Goal: Task Accomplishment & Management: Use online tool/utility

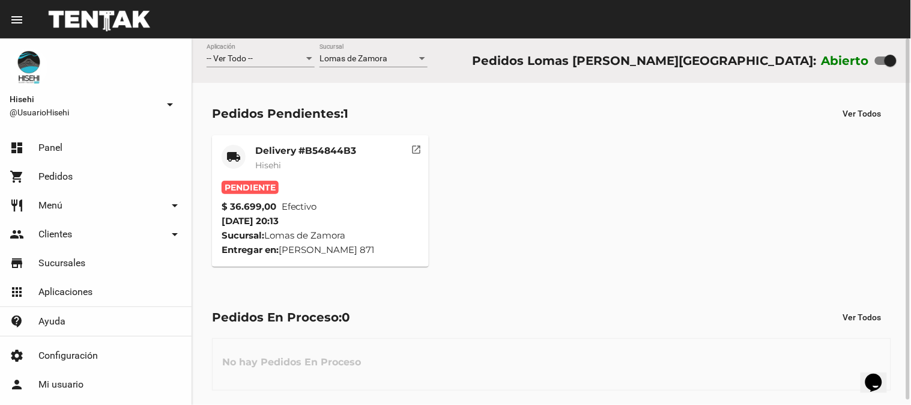
click at [335, 176] on div "Delivery #B54844B3 Hisehi" at bounding box center [305, 163] width 101 height 36
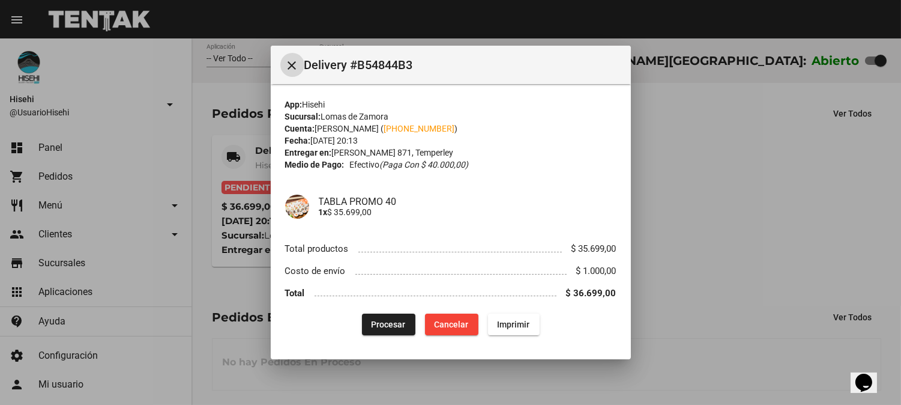
click at [381, 320] on span "Procesar" at bounding box center [389, 324] width 34 height 10
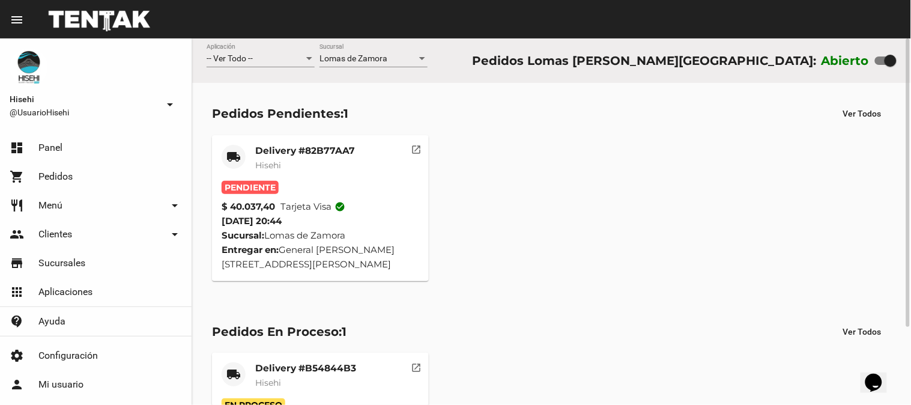
click at [361, 160] on mat-card-header "local_shipping Delivery #82B77AA7 Hisehi" at bounding box center [321, 163] width 198 height 36
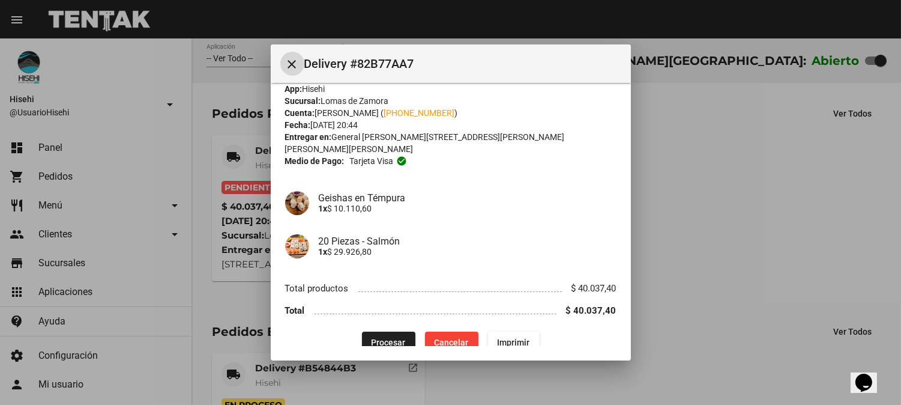
scroll to position [19, 0]
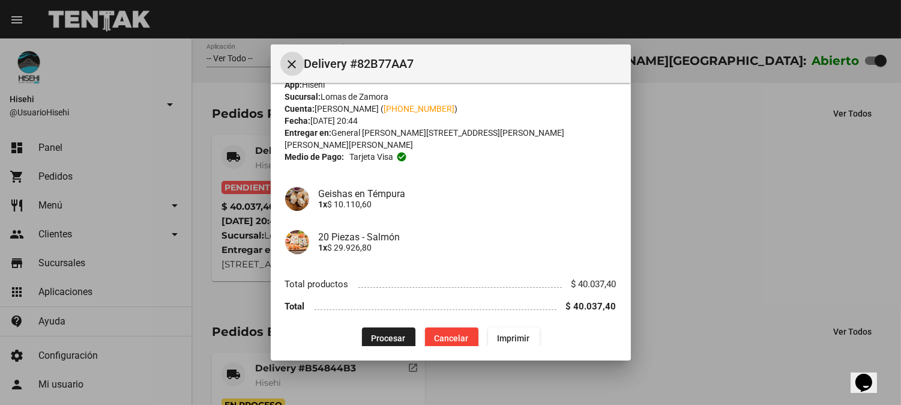
click at [383, 327] on button "Procesar" at bounding box center [388, 338] width 53 height 22
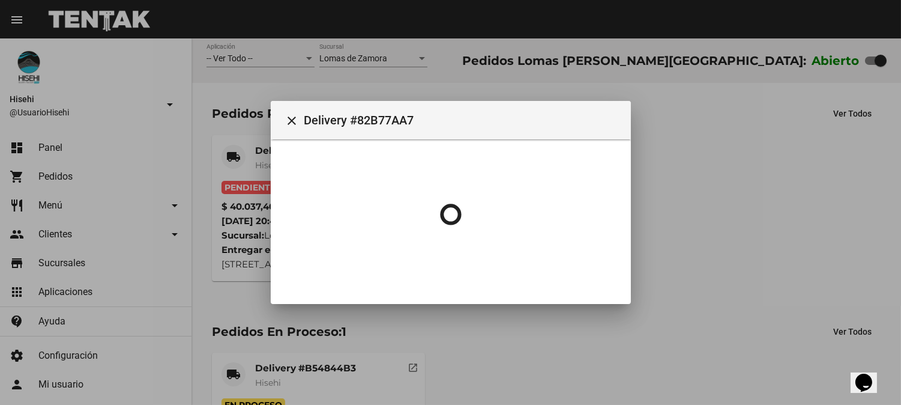
scroll to position [0, 0]
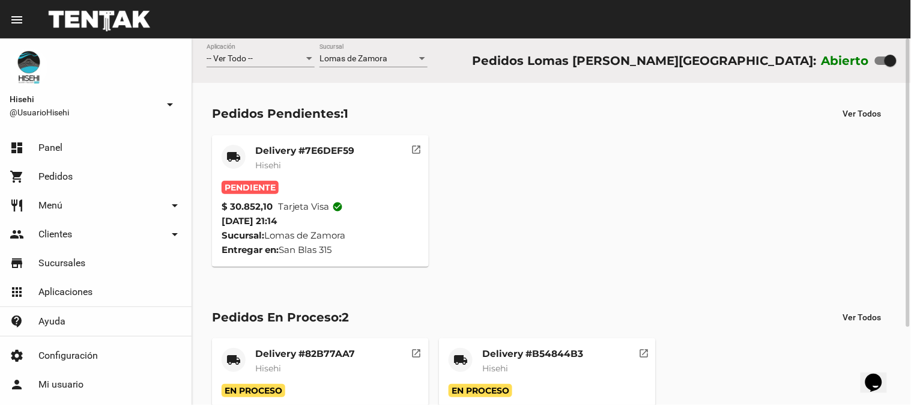
click at [304, 157] on div "Delivery #7E6DEF59 Hisehi" at bounding box center [304, 163] width 99 height 36
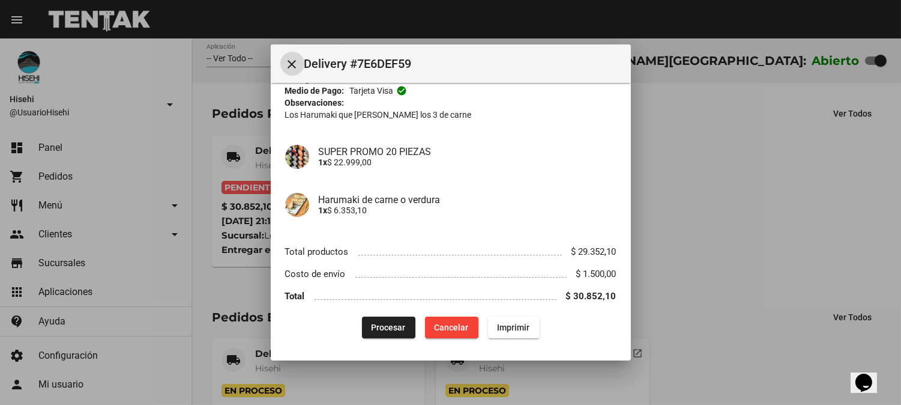
scroll to position [74, 0]
click at [393, 331] on button "Procesar" at bounding box center [388, 326] width 53 height 22
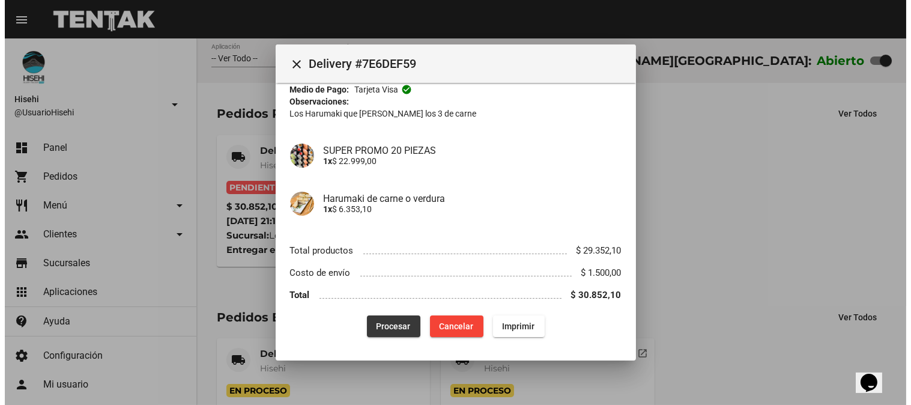
scroll to position [0, 0]
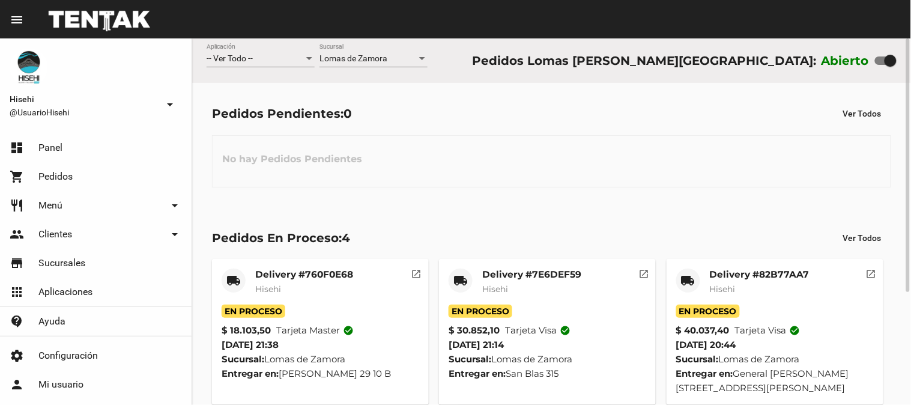
click at [256, 276] on mat-card-title "Delivery #760F0E68" at bounding box center [304, 274] width 98 height 12
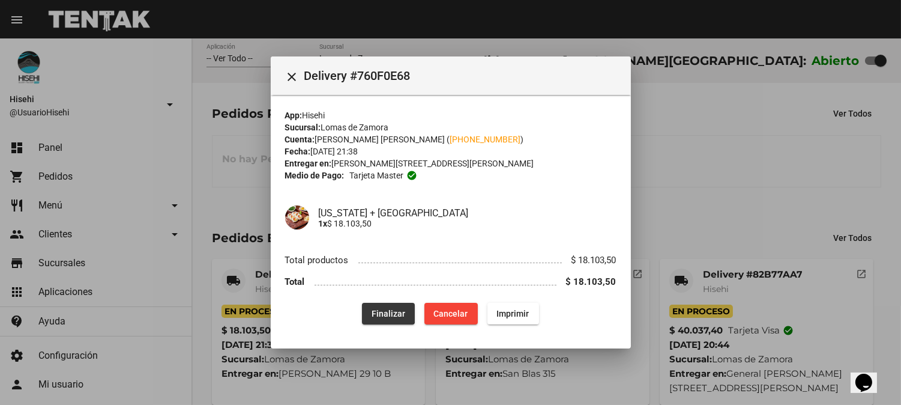
click at [385, 304] on button "Finalizar" at bounding box center [388, 314] width 53 height 22
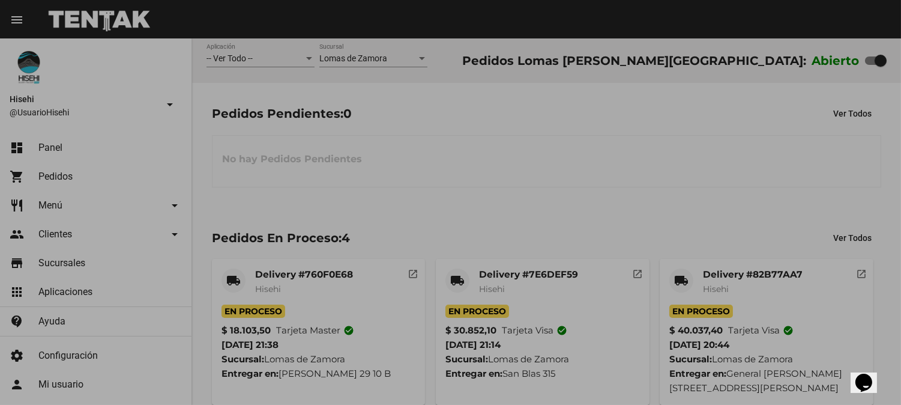
click at [741, 111] on div "Pedidos Pendientes: 0 Ver Todos" at bounding box center [546, 114] width 669 height 22
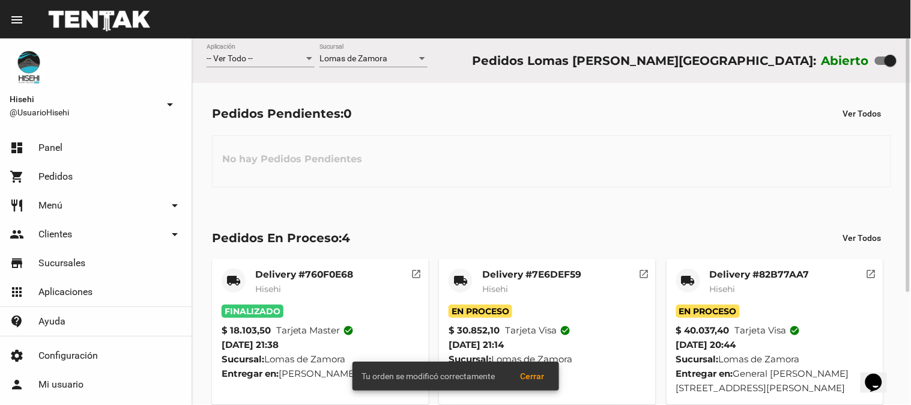
click at [494, 305] on span "En Proceso" at bounding box center [480, 310] width 64 height 13
click at [516, 274] on mat-card-title "Delivery #7E6DEF59" at bounding box center [531, 274] width 99 height 12
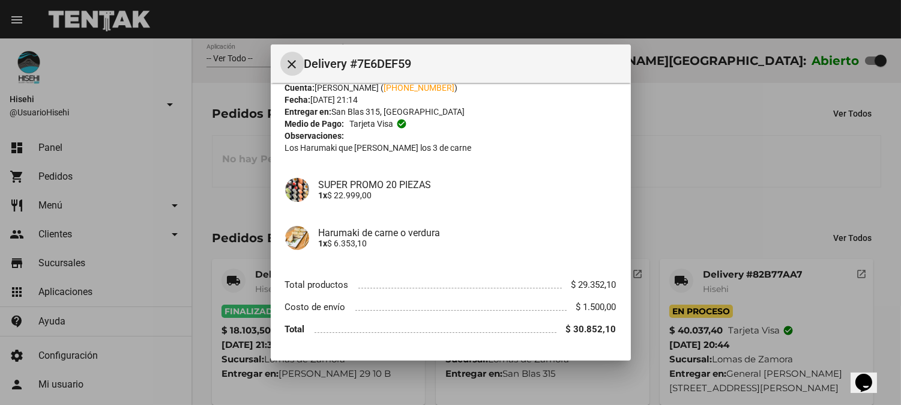
scroll to position [74, 0]
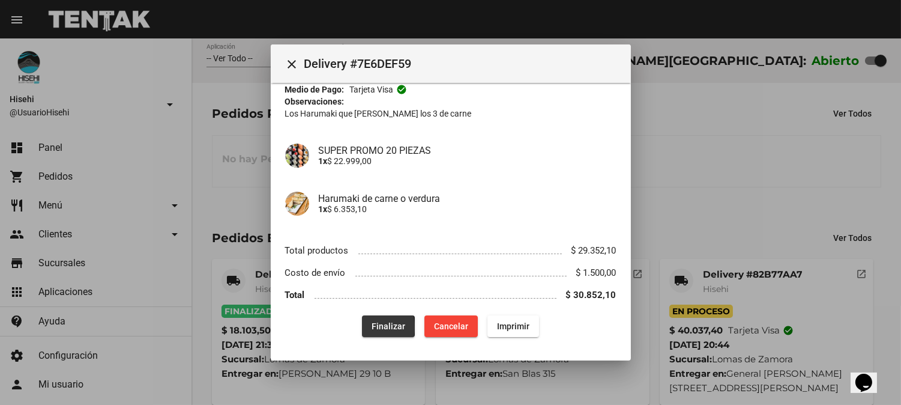
click at [372, 327] on span "Finalizar" at bounding box center [389, 326] width 34 height 10
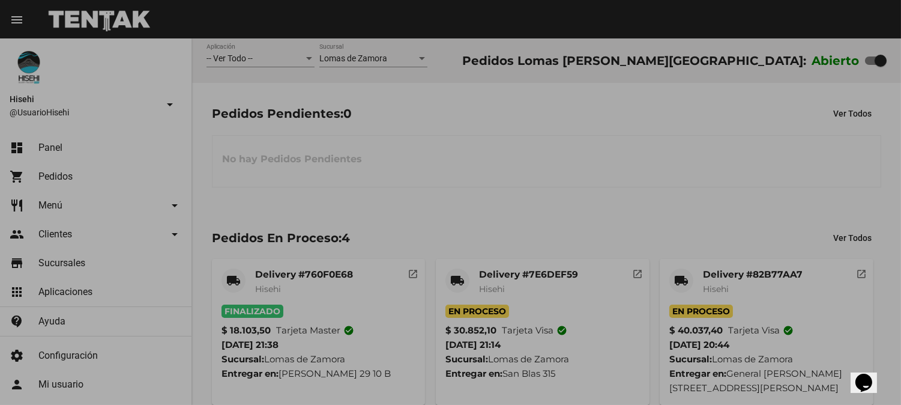
scroll to position [0, 0]
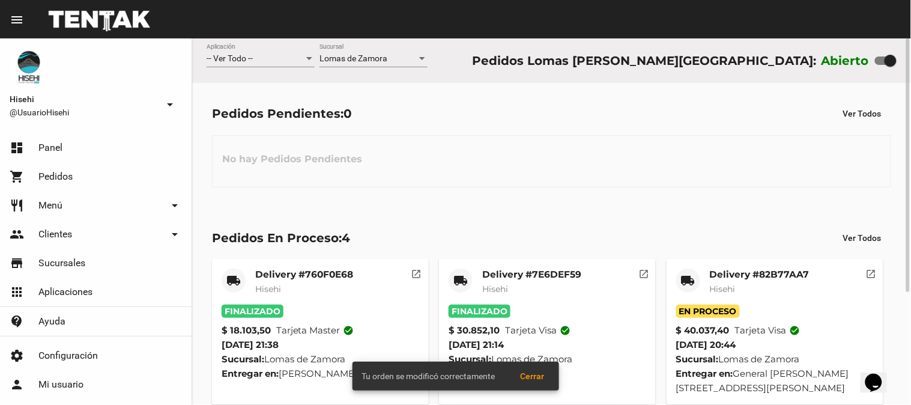
click at [779, 273] on mat-card-title "Delivery #82B77AA7" at bounding box center [760, 274] width 100 height 12
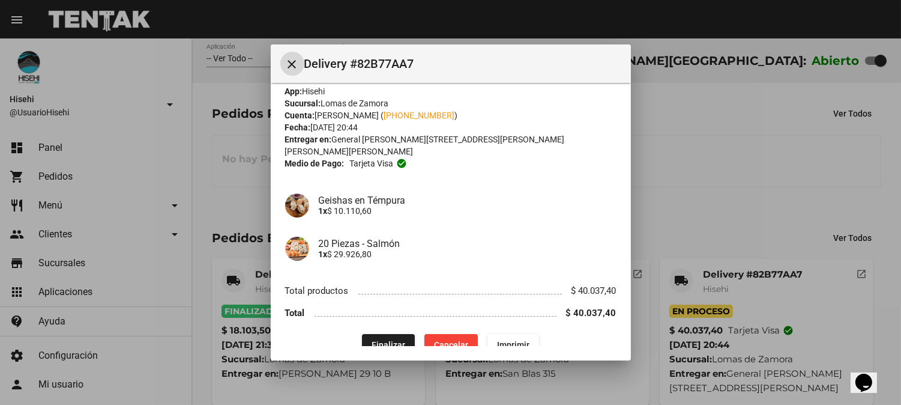
scroll to position [19, 0]
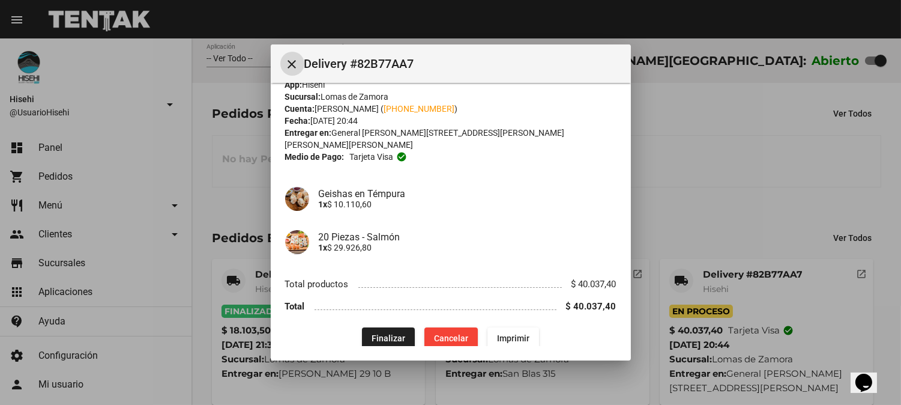
click at [373, 327] on button "Finalizar" at bounding box center [388, 338] width 53 height 22
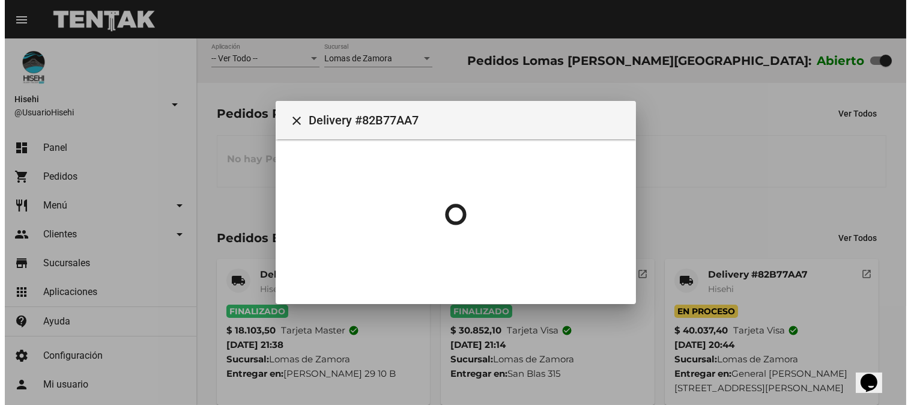
scroll to position [0, 0]
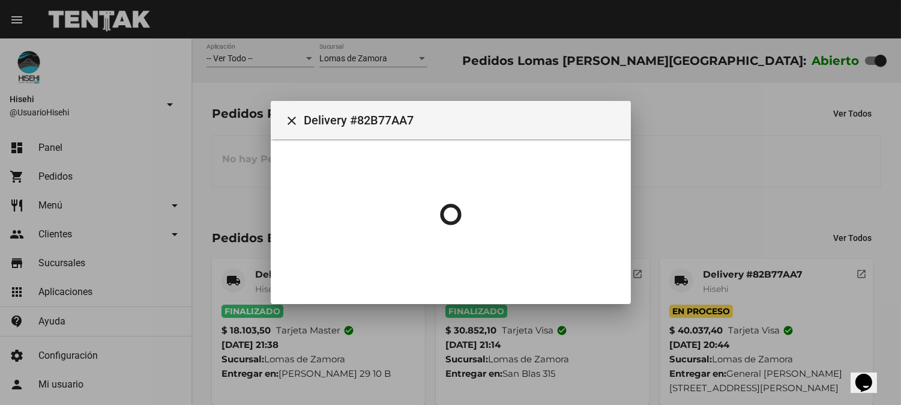
click at [701, 140] on div at bounding box center [450, 202] width 901 height 405
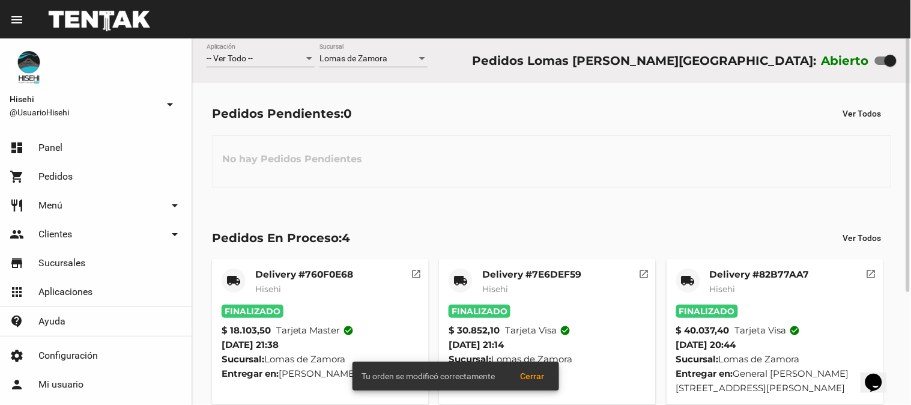
scroll to position [162, 0]
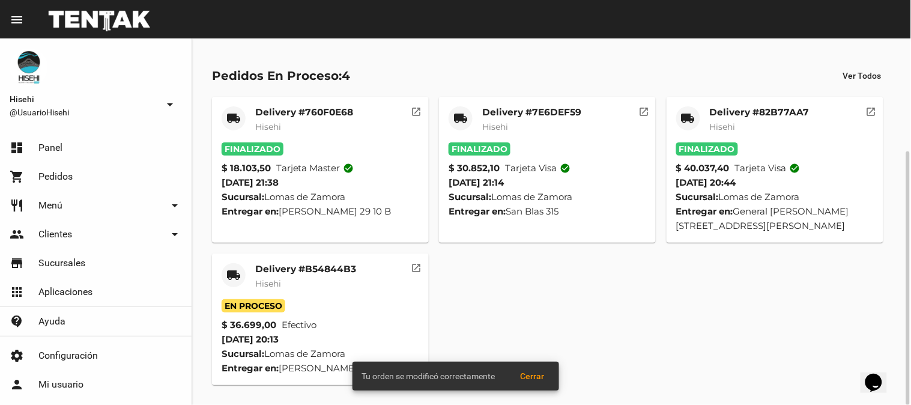
click at [261, 253] on mat-card "local_shipping Delivery #B54844B3 Hisehi En Proceso $ 36.699,00 Efectivo [DATE]…" at bounding box center [320, 318] width 217 height 131
click at [261, 263] on mat-card-title "Delivery #B54844B3" at bounding box center [305, 269] width 101 height 12
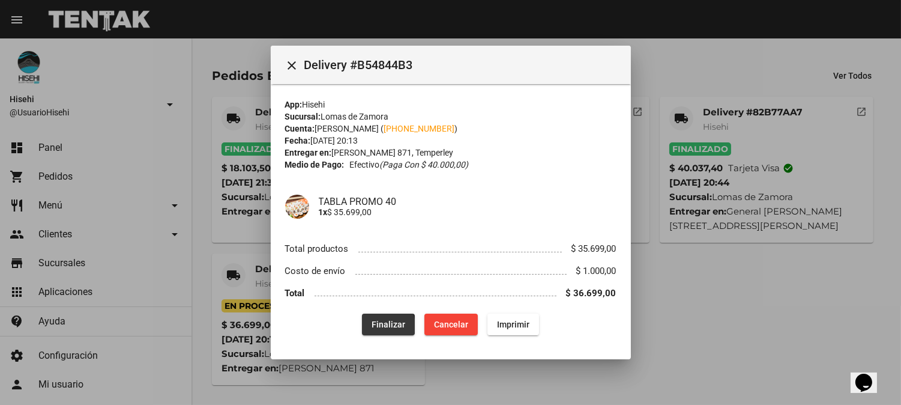
click at [385, 325] on span "Finalizar" at bounding box center [389, 324] width 34 height 10
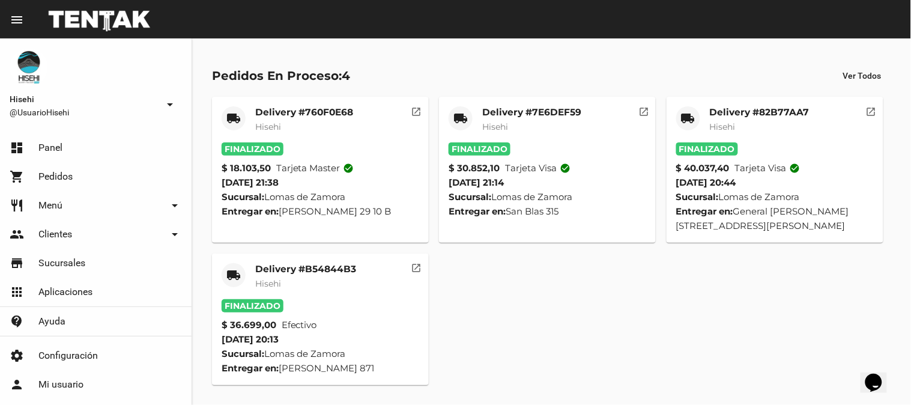
scroll to position [0, 0]
